Goal: Information Seeking & Learning: Learn about a topic

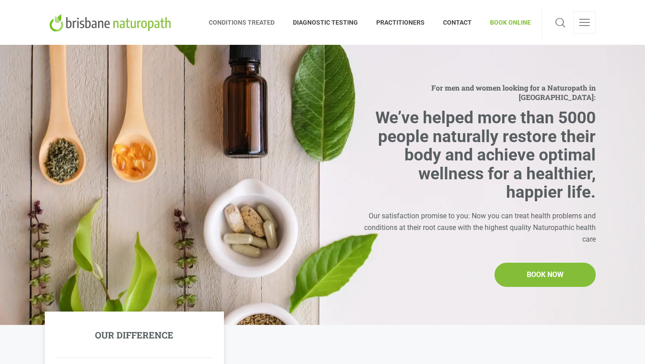
click at [263, 24] on span "CONDITIONS TREATED" at bounding box center [246, 22] width 75 height 14
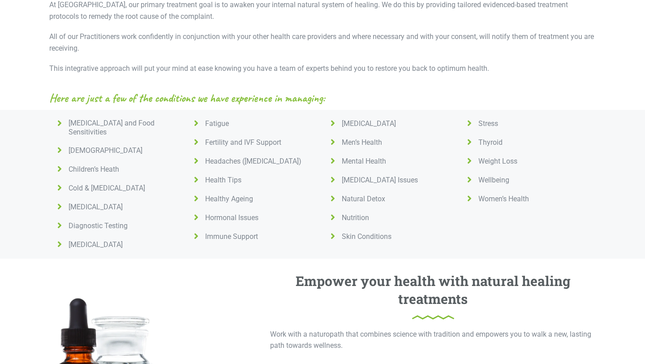
scroll to position [343, 0]
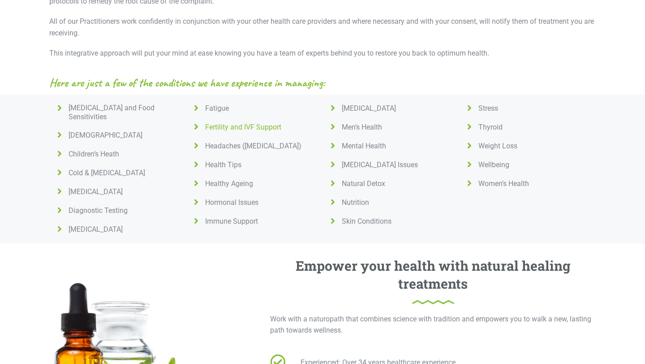
click at [198, 129] on icon at bounding box center [195, 126] width 11 height 9
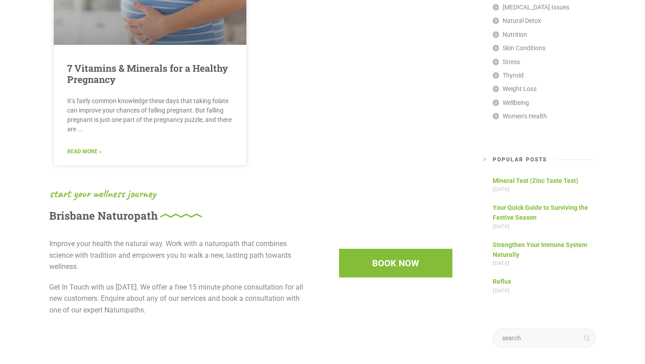
scroll to position [1009, 0]
